Goal: Information Seeking & Learning: Learn about a topic

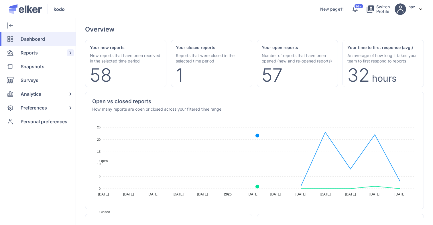
click at [40, 57] on div "Reports" at bounding box center [36, 53] width 73 height 14
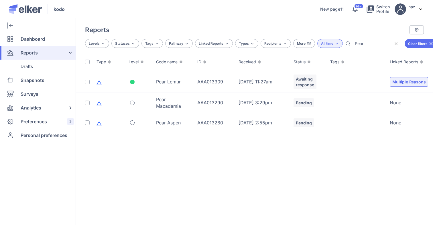
click at [28, 119] on span "Preferences" at bounding box center [34, 122] width 26 height 14
click at [54, 53] on div "Reports" at bounding box center [36, 53] width 73 height 14
click at [52, 52] on div "Reports" at bounding box center [36, 53] width 73 height 14
click at [53, 106] on div "Preferences" at bounding box center [36, 108] width 73 height 14
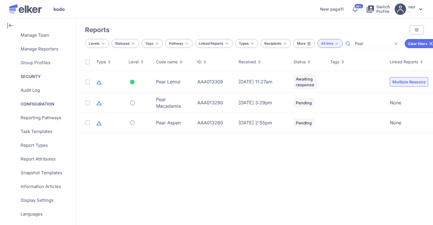
scroll to position [100, 0]
click at [42, 120] on span "Reporting Pathways" at bounding box center [41, 118] width 41 height 14
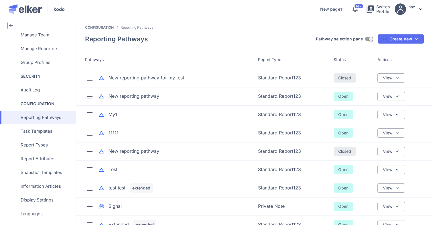
scroll to position [64, 0]
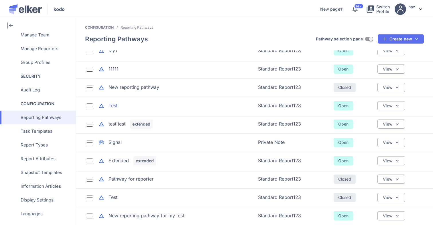
click at [115, 105] on div "Test" at bounding box center [113, 105] width 9 height 7
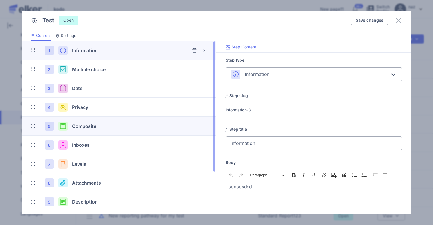
click at [99, 122] on div "5 Composite" at bounding box center [106, 125] width 122 height 9
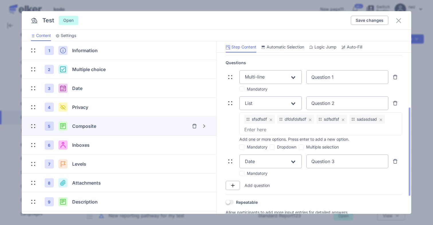
scroll to position [107, 0]
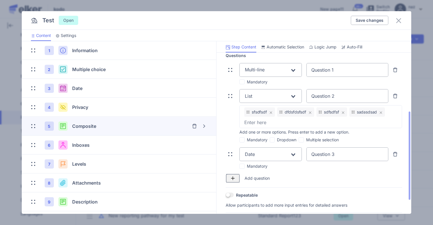
click at [233, 175] on button "button" at bounding box center [233, 178] width 14 height 9
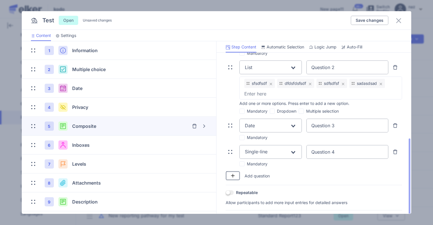
scroll to position [155, 0]
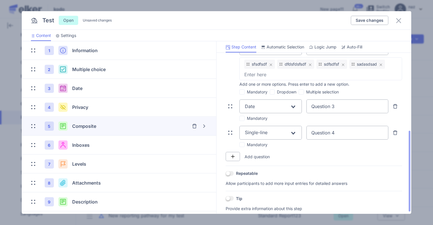
click at [259, 125] on div "Multi-line Loading... Question 1 Mandatory List Loading... Question 2 sfsdfsdf …" at bounding box center [314, 81] width 176 height 132
click at [259, 127] on div "Single-line" at bounding box center [267, 132] width 46 height 10
click at [261, 146] on span "Single-line" at bounding box center [256, 145] width 23 height 6
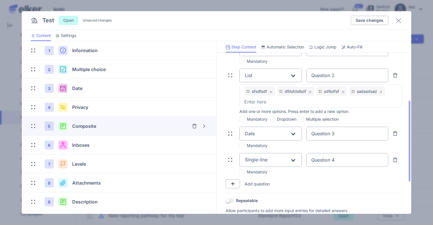
scroll to position [128, 0]
click at [329, 161] on input "Question 4" at bounding box center [347, 159] width 82 height 14
click at [320, 168] on div "Mandatory" at bounding box center [314, 171] width 176 height 6
click at [357, 21] on span "Save changes" at bounding box center [370, 20] width 28 height 4
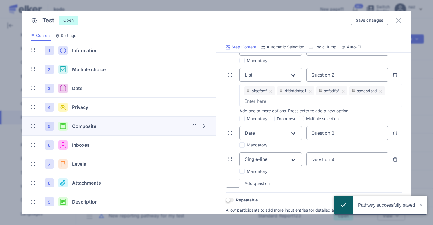
click at [394, 22] on div "Save changes" at bounding box center [377, 20] width 52 height 9
click at [399, 22] on icon at bounding box center [398, 20] width 7 height 7
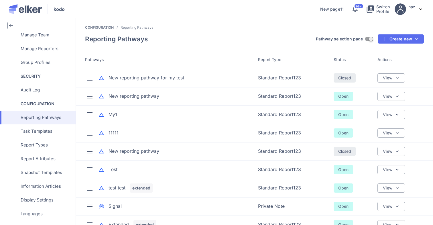
scroll to position [0, 0]
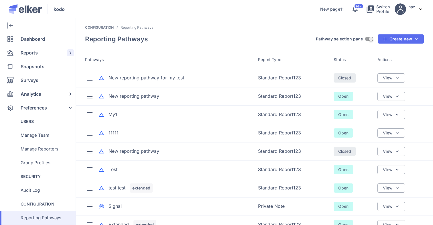
click at [40, 50] on div "Reports" at bounding box center [36, 53] width 73 height 14
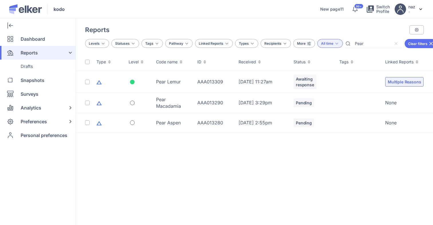
click at [395, 45] on div at bounding box center [397, 43] width 9 height 7
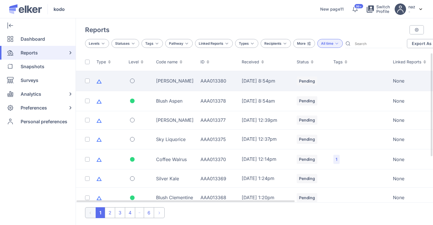
click at [176, 74] on td "[PERSON_NAME]" at bounding box center [175, 81] width 44 height 20
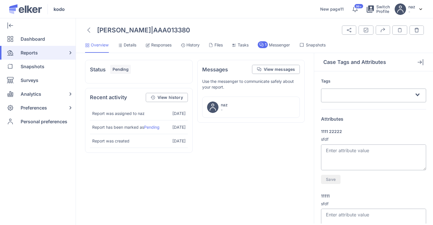
click at [181, 48] on li "Responses" at bounding box center [190, 46] width 19 height 11
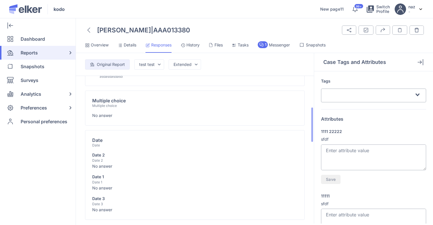
scroll to position [89, 0]
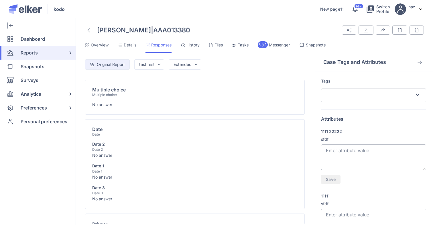
click at [84, 26] on header "Olive Lemon | AAA013380 Share Tags and Attributes Export Case Notes" at bounding box center [254, 30] width 357 height 10
click at [93, 30] on div "Olive Lemon | AAA013380" at bounding box center [137, 30] width 105 height 10
click at [89, 30] on icon at bounding box center [88, 29] width 3 height 5
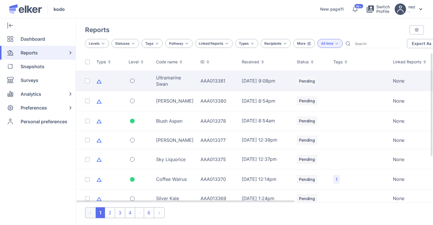
click at [156, 82] on div "Ultramarine Swan" at bounding box center [175, 80] width 38 height 13
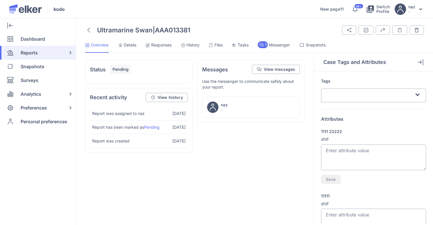
click at [160, 42] on span "Responses" at bounding box center [161, 45] width 20 height 6
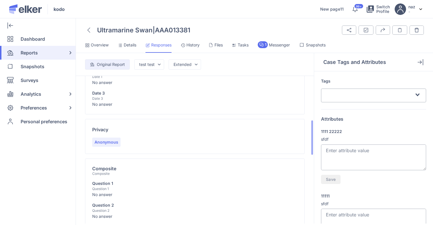
scroll to position [188, 0]
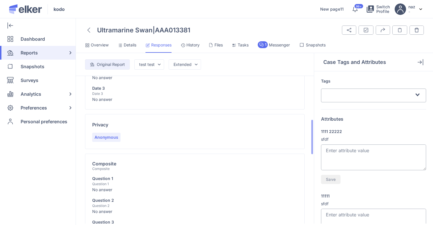
click at [103, 134] on span "Anonymous" at bounding box center [107, 137] width 24 height 6
click at [113, 154] on div "Privacy Anonymous" at bounding box center [195, 209] width 220 height 111
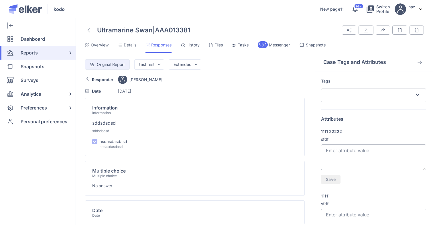
scroll to position [0, 0]
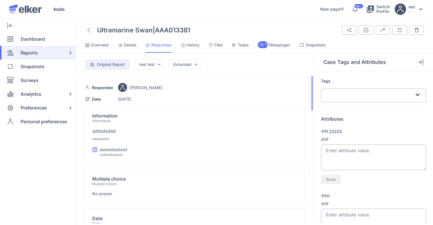
click at [251, 169] on div "Information Information sddsdsdsd sddsdsdsd asdasdasdasd asdasdasdasd" at bounding box center [195, 186] width 220 height 35
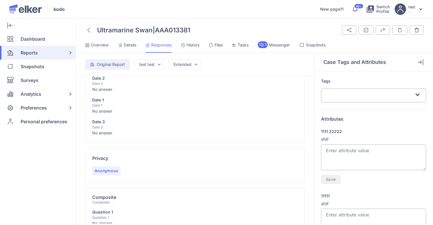
scroll to position [168, 0]
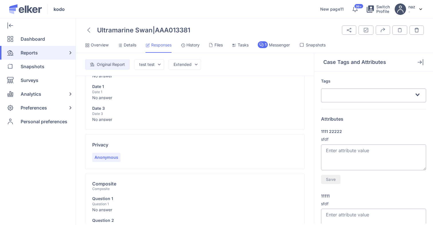
click at [93, 30] on div "Ultramarine Swan | AAA013381" at bounding box center [137, 30] width 105 height 10
click at [88, 31] on icon at bounding box center [88, 29] width 3 height 5
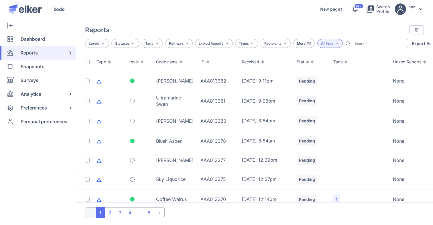
click at [58, 47] on div "Reports" at bounding box center [36, 53] width 73 height 14
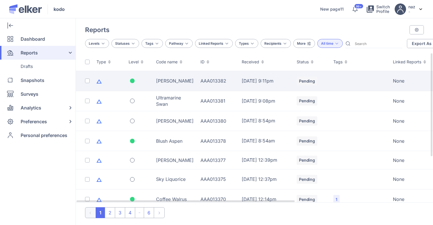
click at [167, 86] on td "[PERSON_NAME]" at bounding box center [175, 81] width 44 height 20
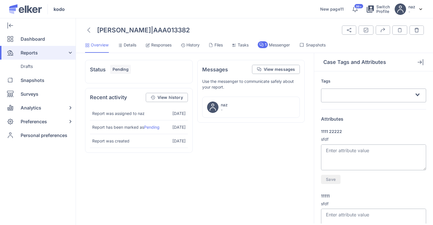
click at [137, 46] on ul "Overview Details Responses History Files Tasks 1 Messenger Snapshots" at bounding box center [254, 47] width 357 height 12
click at [130, 45] on span "Details" at bounding box center [130, 45] width 13 height 6
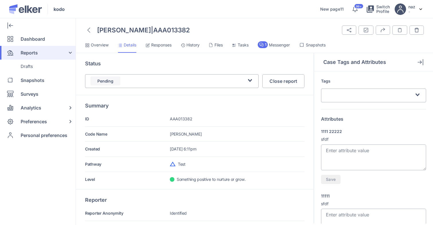
click at [157, 46] on span "Responses" at bounding box center [161, 45] width 20 height 6
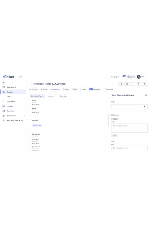
scroll to position [178, 0]
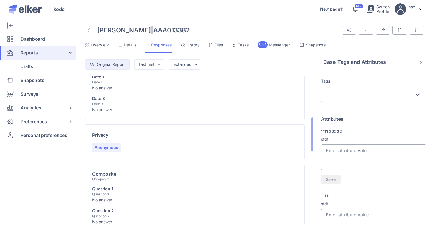
click at [110, 146] on span "Anonymous" at bounding box center [107, 148] width 24 height 6
click at [133, 164] on div "Privacy Anonymous" at bounding box center [195, 219] width 220 height 111
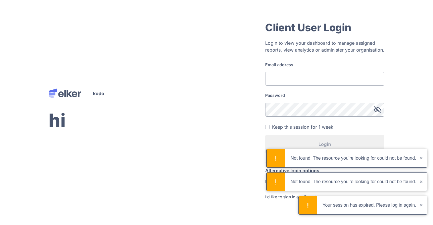
click at [150, 79] on input "Email address" at bounding box center [324, 79] width 119 height 14
type input "test1@test.com"
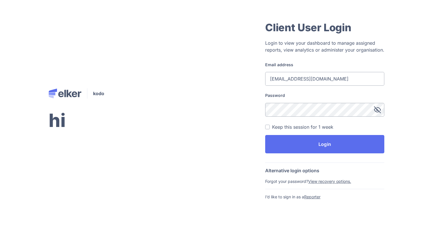
click at [150, 135] on button "Login" at bounding box center [324, 144] width 119 height 18
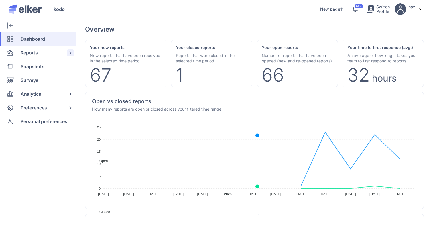
click at [34, 51] on span "Reports" at bounding box center [29, 53] width 17 height 14
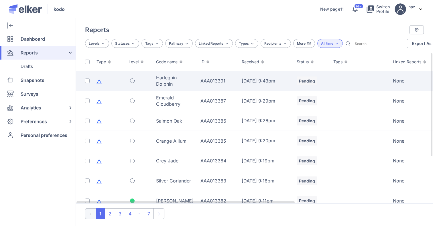
click at [145, 79] on div at bounding box center [139, 80] width 21 height 5
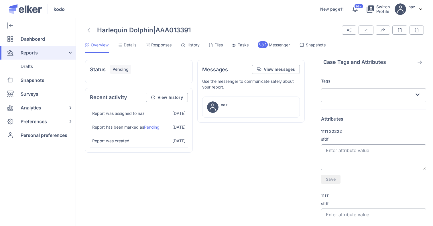
click at [127, 40] on div "Harlequin Dolphin | AAA013391 Share Tags and Attributes Export Case Notes 1 -" at bounding box center [254, 125] width 357 height 201
click at [127, 42] on span "Details" at bounding box center [130, 45] width 13 height 6
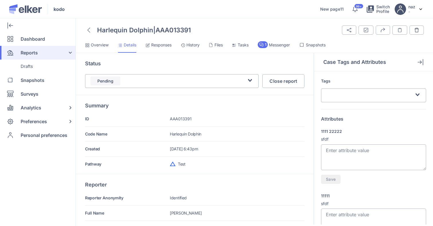
click at [150, 45] on span "Responses" at bounding box center [161, 45] width 20 height 6
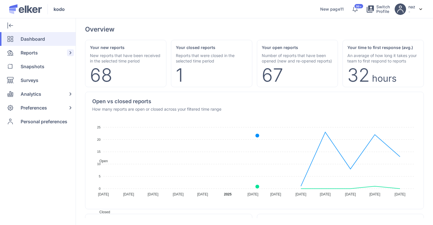
click at [30, 53] on span "Reports" at bounding box center [29, 53] width 17 height 14
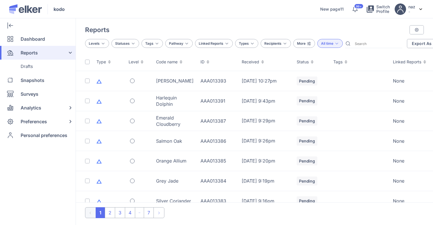
click at [50, 58] on div "Reports" at bounding box center [36, 53] width 73 height 14
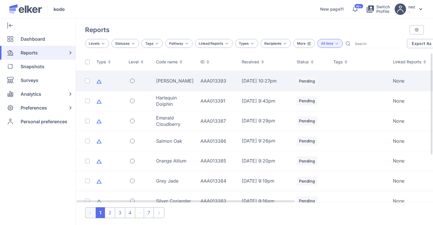
click at [178, 85] on td "[PERSON_NAME]" at bounding box center [175, 81] width 44 height 20
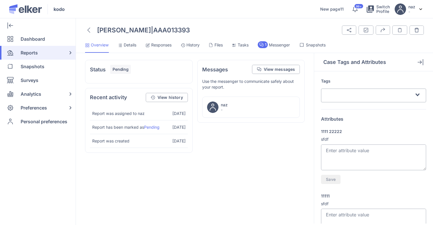
click at [154, 44] on span "Responses" at bounding box center [161, 45] width 20 height 6
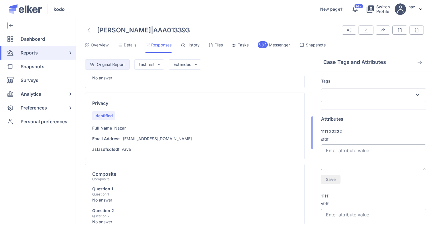
scroll to position [218, 0]
